Goal: Information Seeking & Learning: Learn about a topic

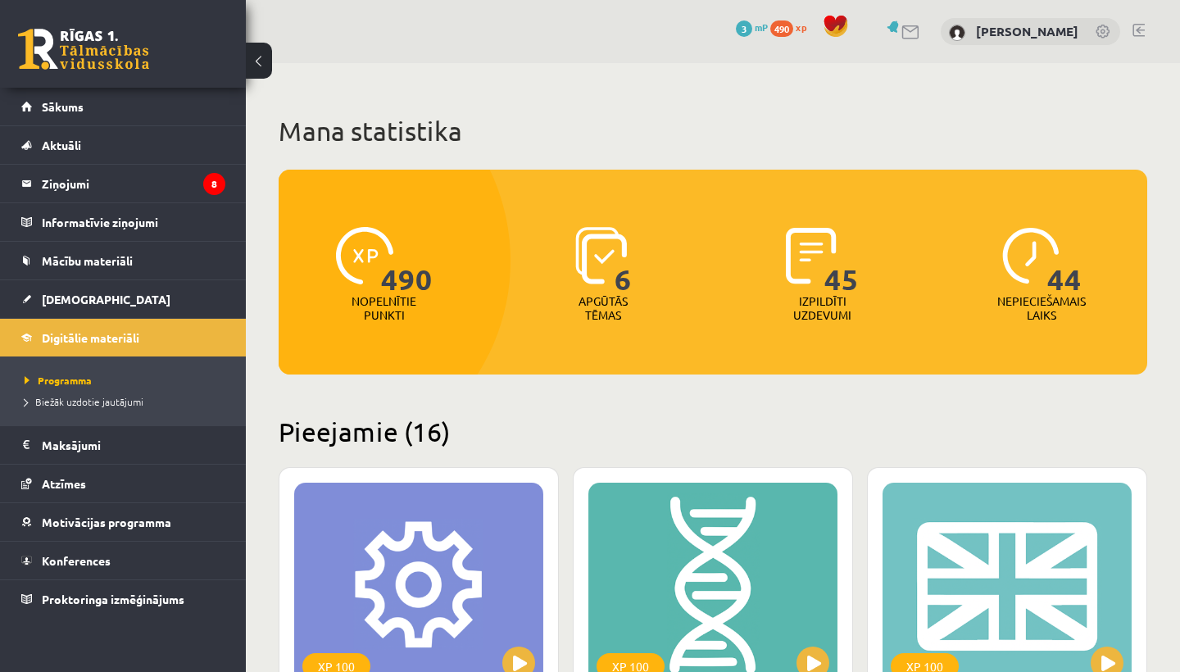
scroll to position [411, 0]
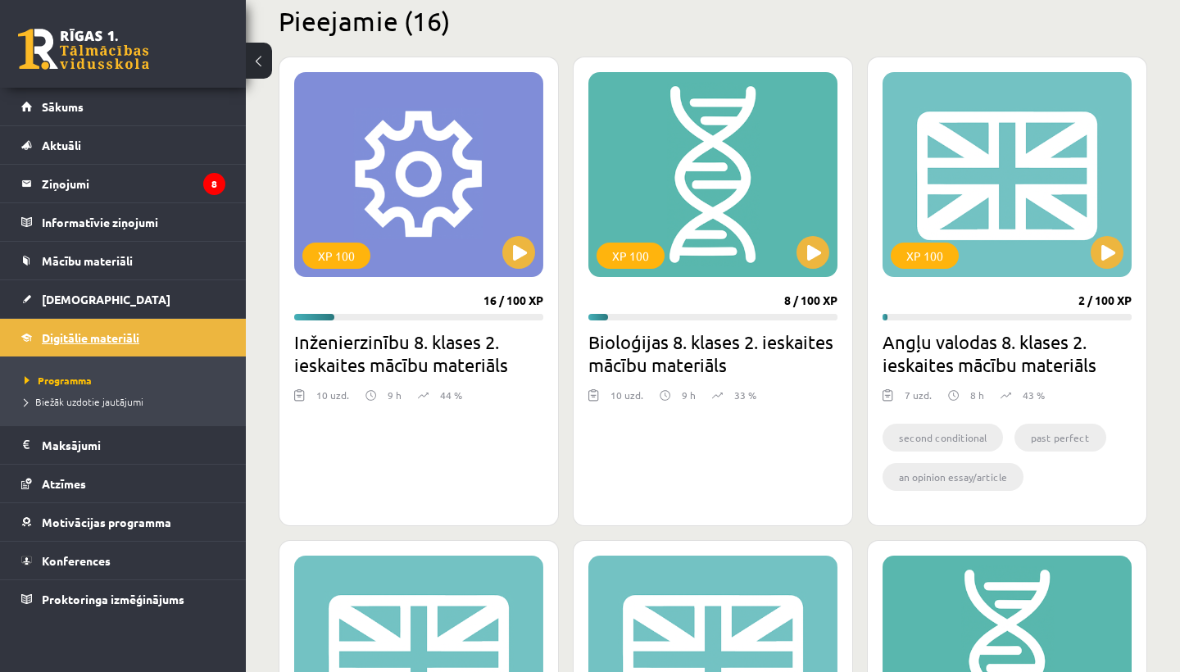
click at [1106, 253] on button at bounding box center [1107, 252] width 33 height 33
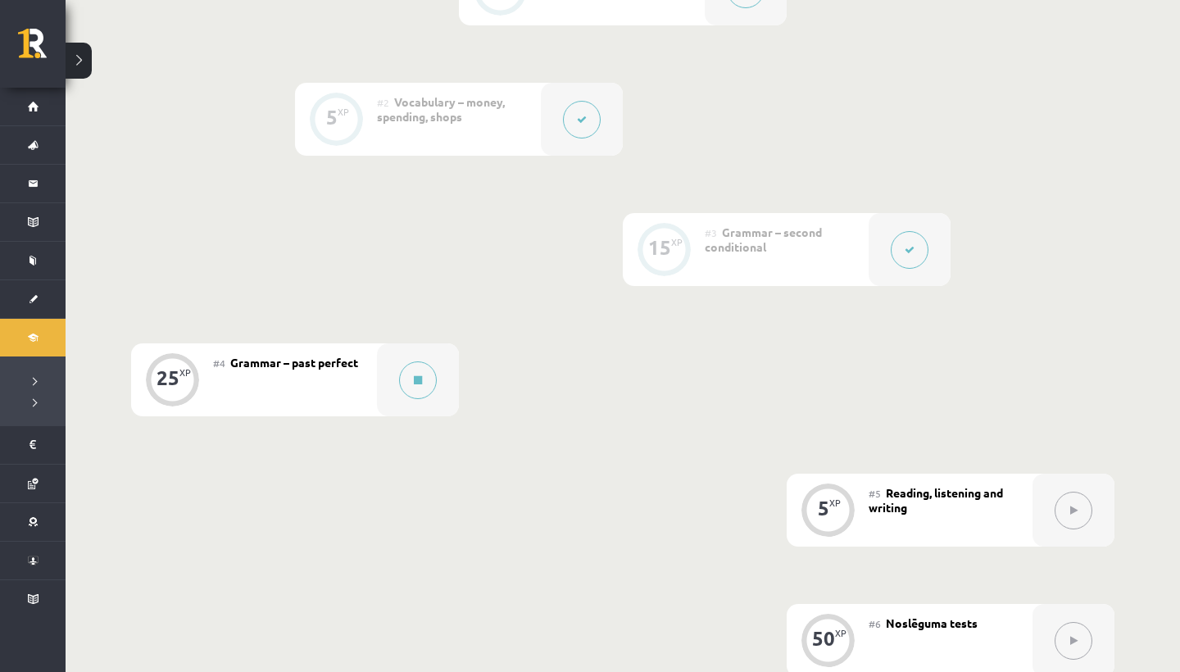
scroll to position [513, 0]
click at [418, 395] on button at bounding box center [418, 377] width 38 height 38
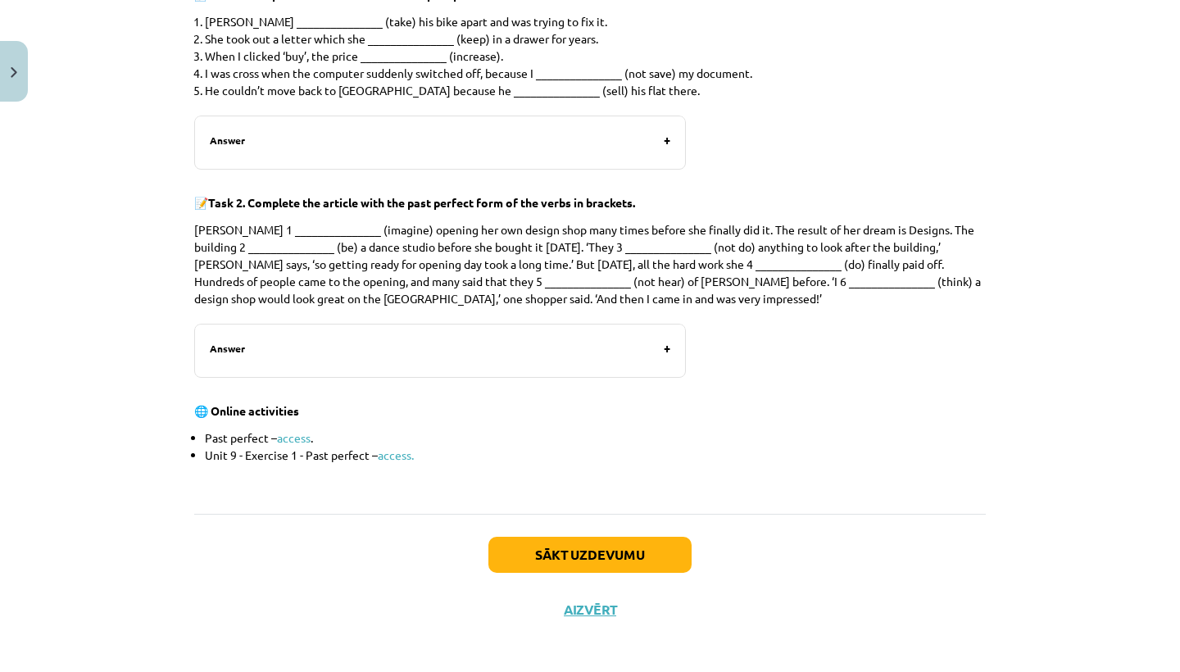
click at [551, 553] on button "Sākt uzdevumu" at bounding box center [590, 555] width 203 height 36
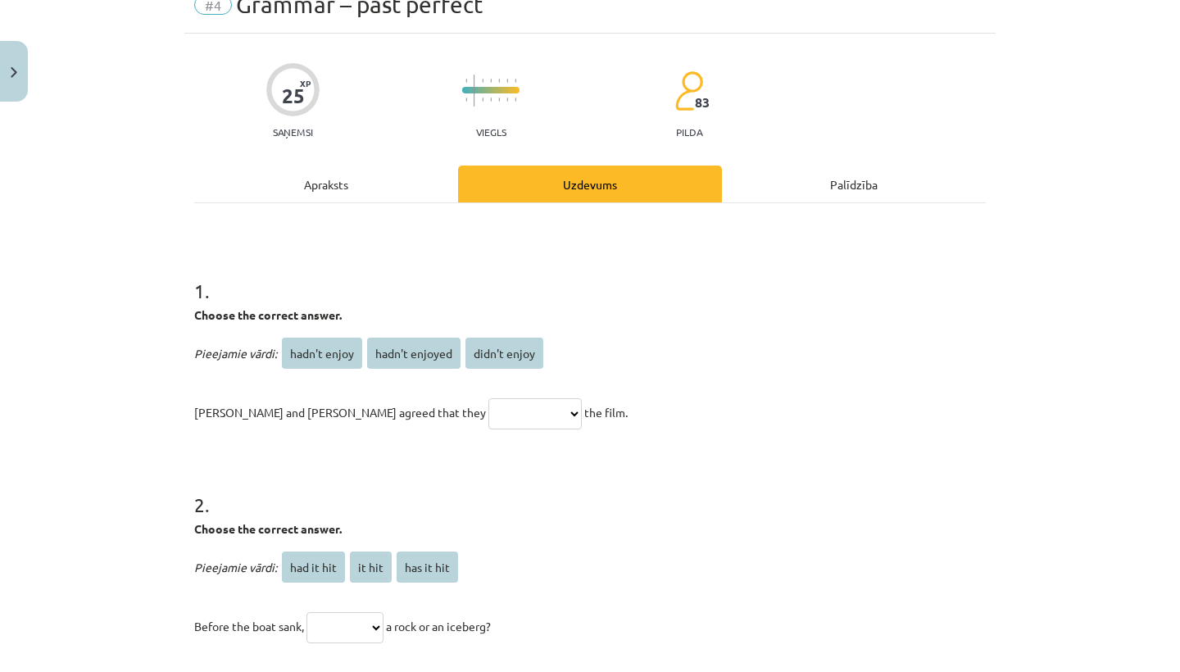
scroll to position [78, 0]
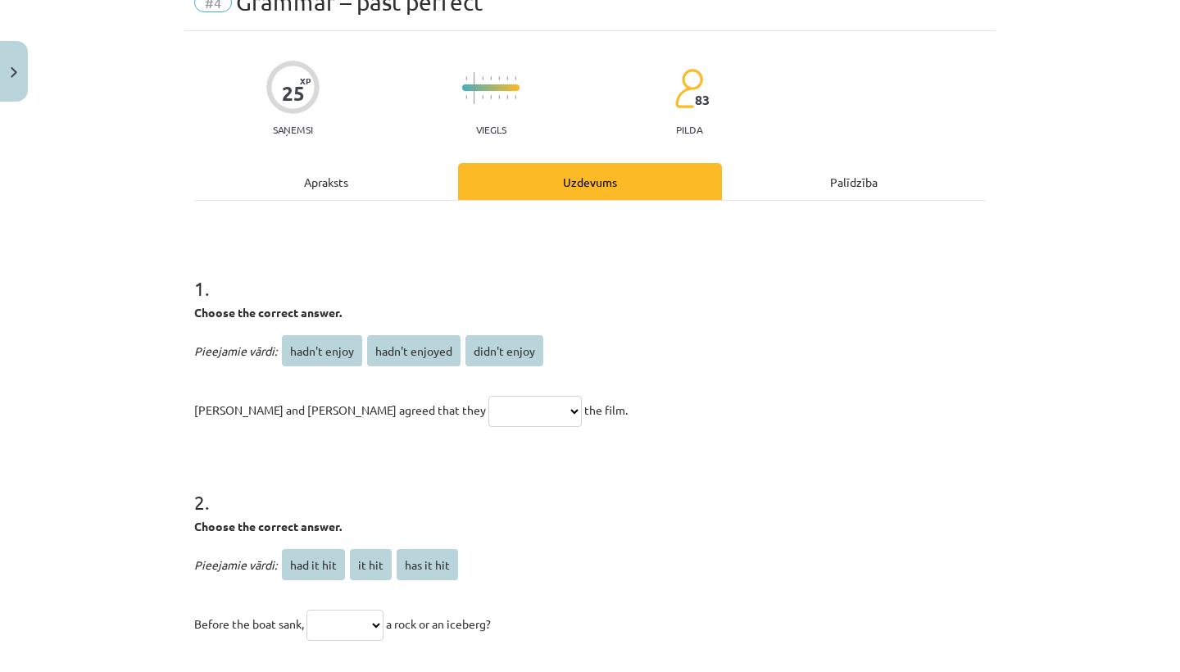
select select "**********"
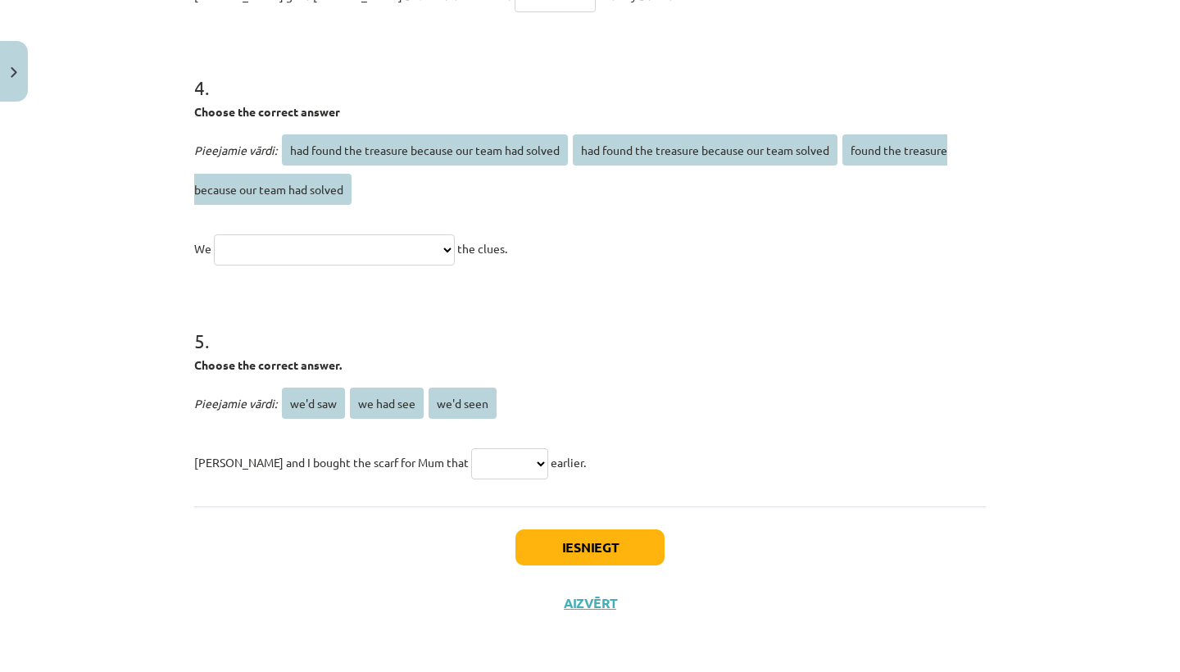
scroll to position [923, 0]
drag, startPoint x: 551, startPoint y: 553, endPoint x: 598, endPoint y: 605, distance: 70.2
click at [598, 605] on button "Aizvērt" at bounding box center [590, 603] width 62 height 16
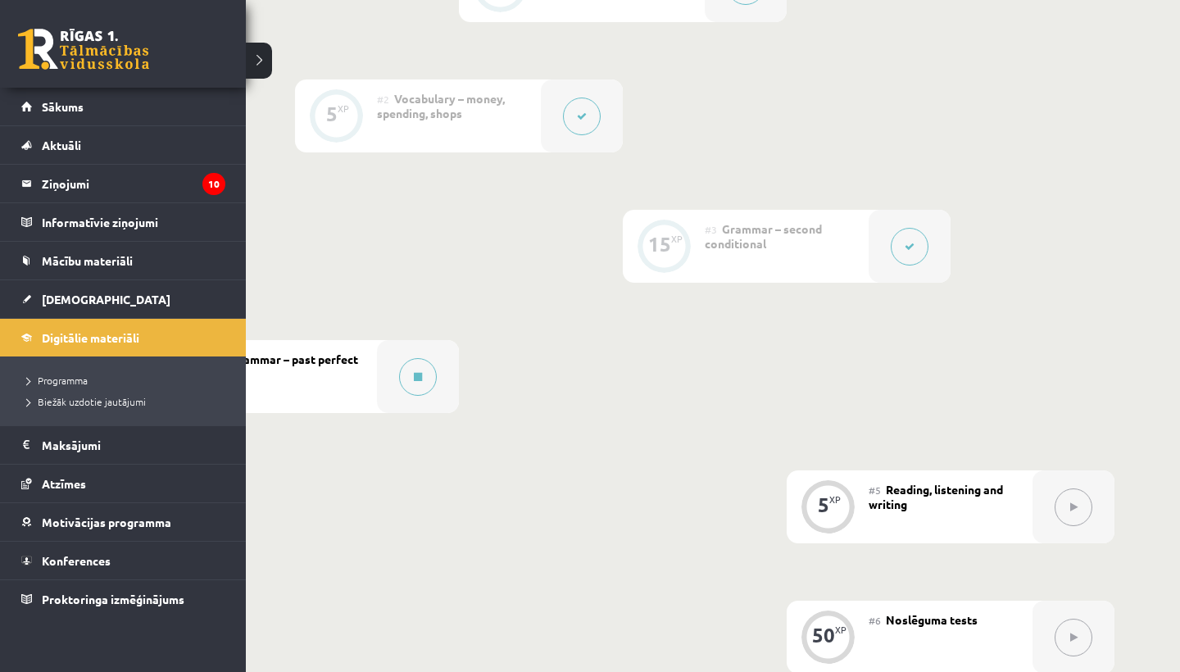
click at [25, 105] on link "Sākums" at bounding box center [123, 107] width 204 height 38
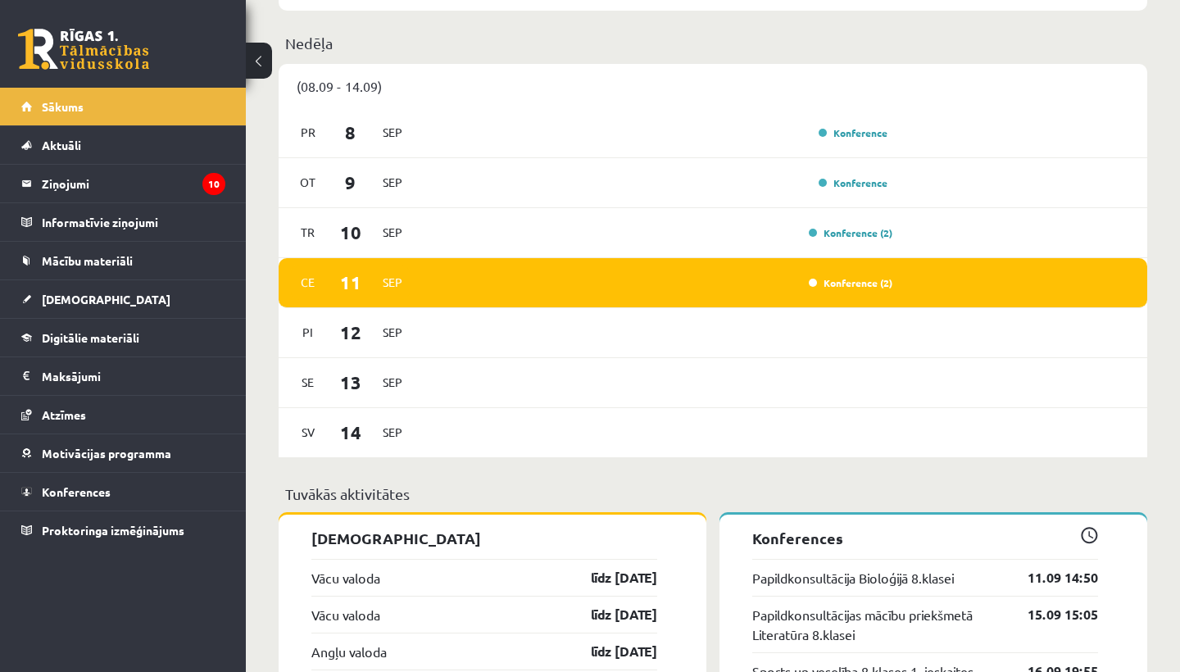
scroll to position [1148, 0]
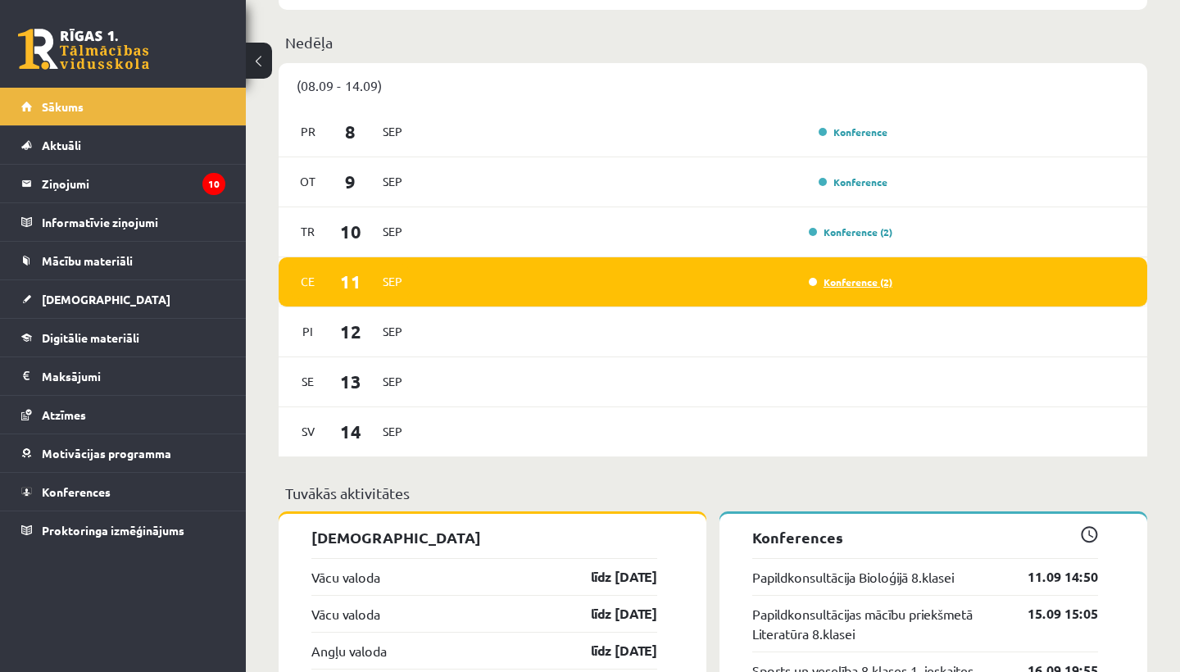
drag, startPoint x: 0, startPoint y: 0, endPoint x: 820, endPoint y: 279, distance: 865.8
click at [820, 279] on link "Konference (2)" at bounding box center [851, 281] width 84 height 13
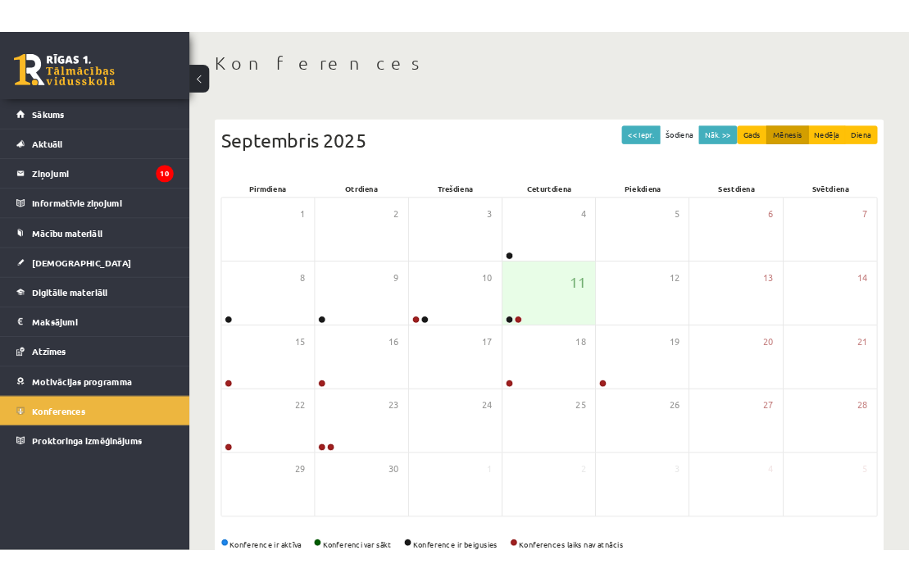
scroll to position [70, 0]
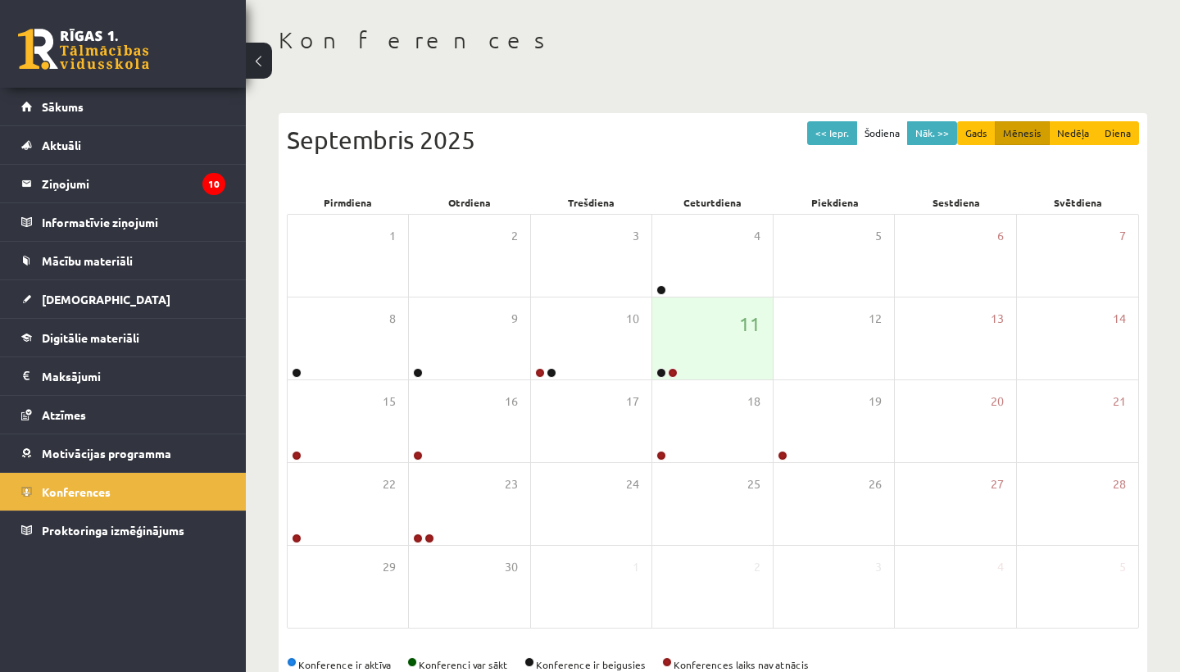
click at [673, 371] on link at bounding box center [673, 373] width 10 height 10
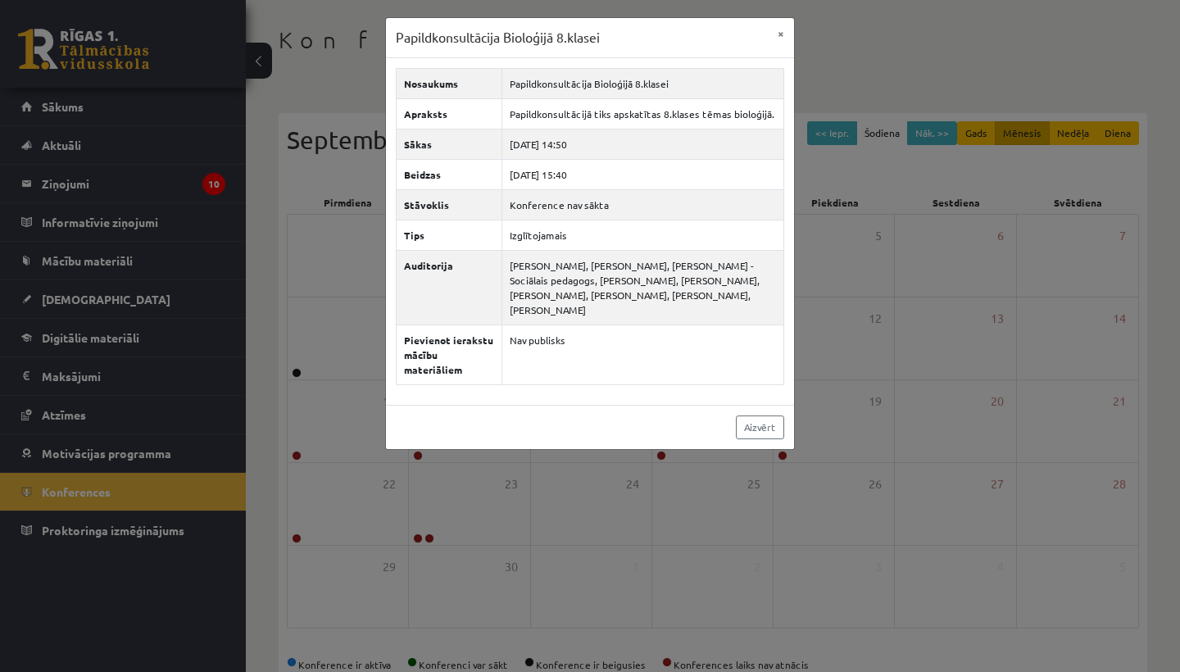
click at [782, 29] on button "×" at bounding box center [781, 33] width 26 height 31
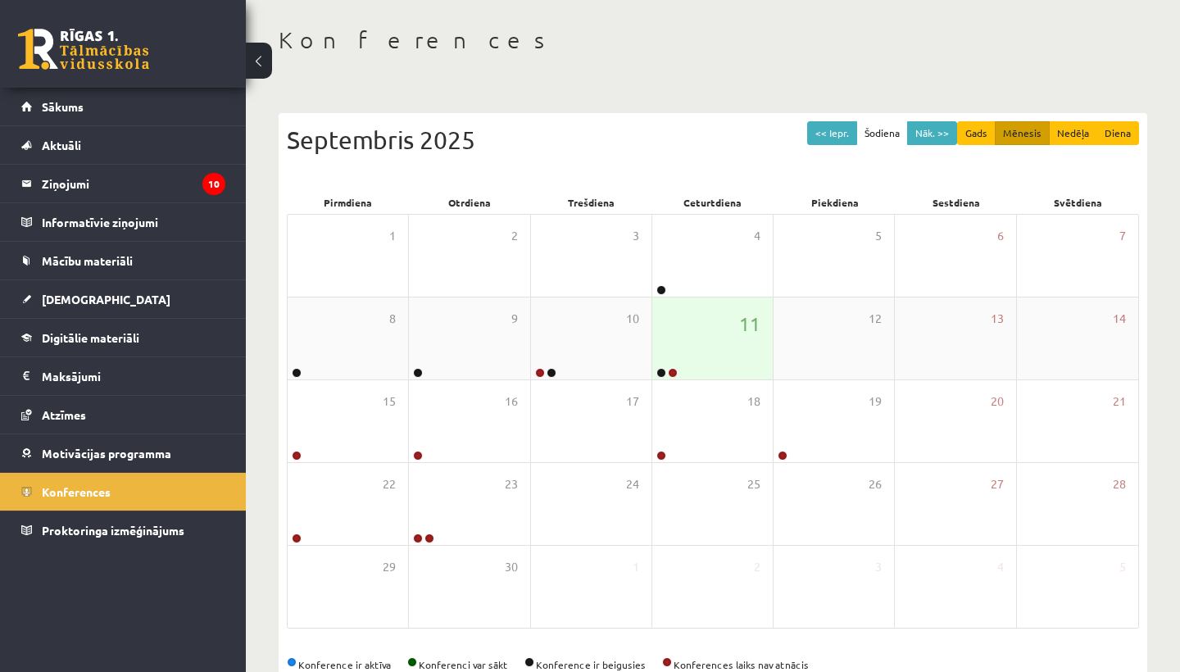
drag, startPoint x: 782, startPoint y: 29, endPoint x: 671, endPoint y: 372, distance: 360.9
click at [671, 372] on link at bounding box center [673, 373] width 10 height 10
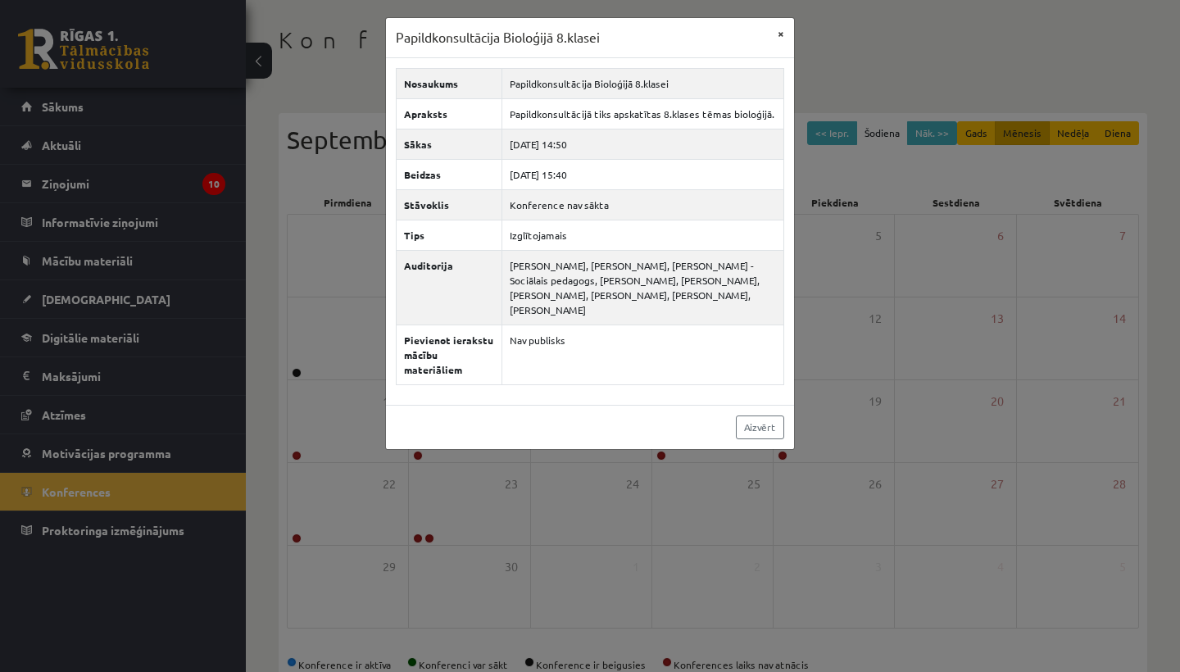
drag, startPoint x: 671, startPoint y: 372, endPoint x: 778, endPoint y: 31, distance: 357.3
click at [778, 31] on button "×" at bounding box center [781, 33] width 26 height 31
